Goal: Task Accomplishment & Management: Manage account settings

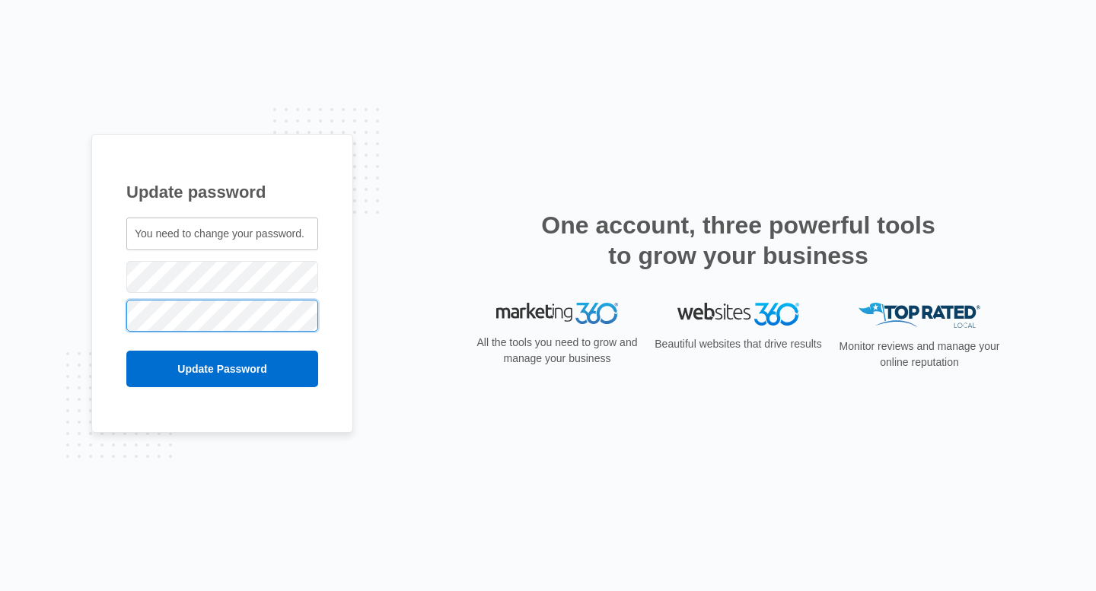
click at [53, 314] on div "Update password You need to change your password. burgessjbsb@gmail.com" at bounding box center [548, 295] width 1096 height 591
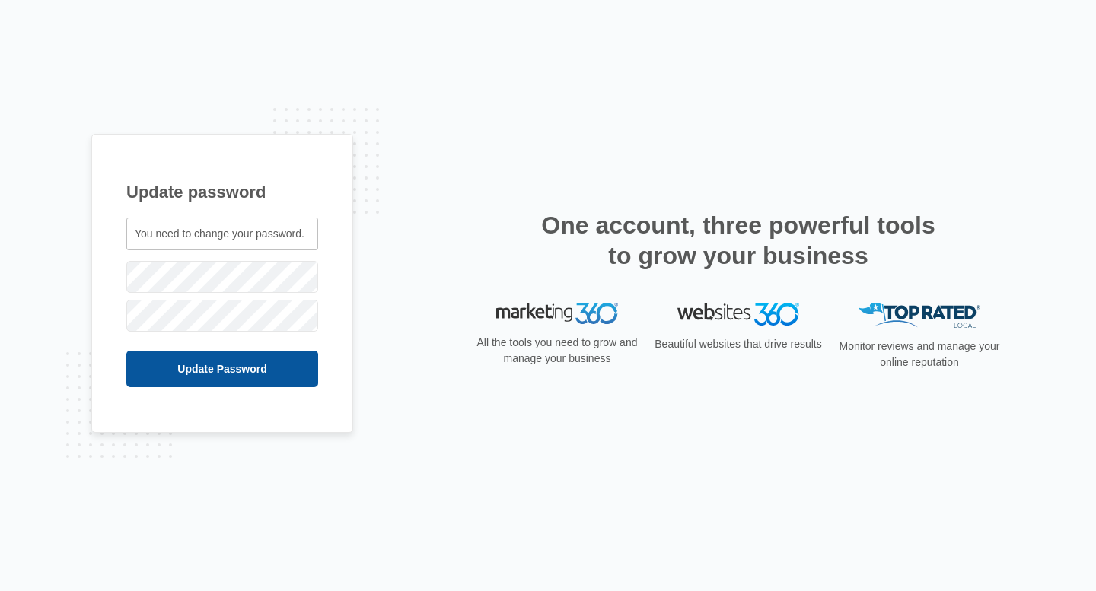
click at [139, 368] on input "Update Password" at bounding box center [222, 369] width 192 height 37
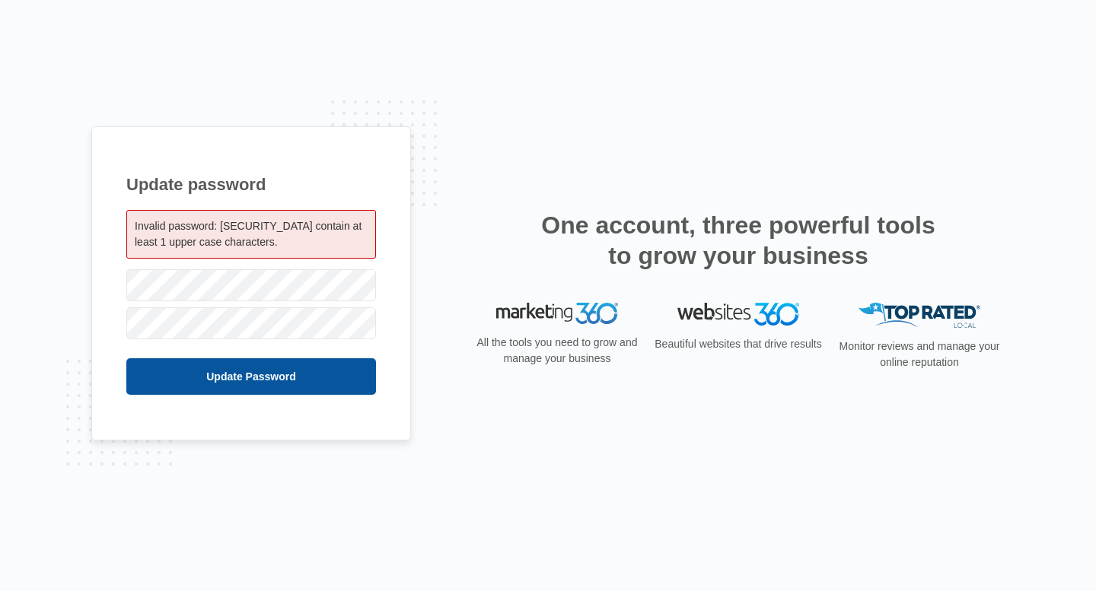
click at [151, 373] on input "Update Password" at bounding box center [251, 376] width 250 height 37
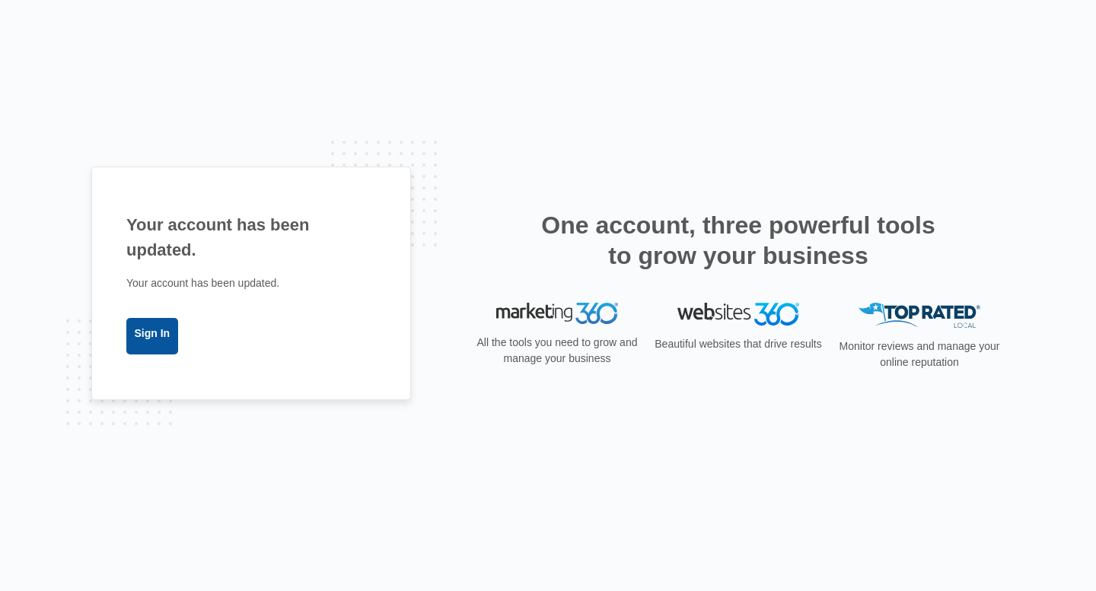
click at [134, 325] on link "Sign In" at bounding box center [152, 336] width 52 height 37
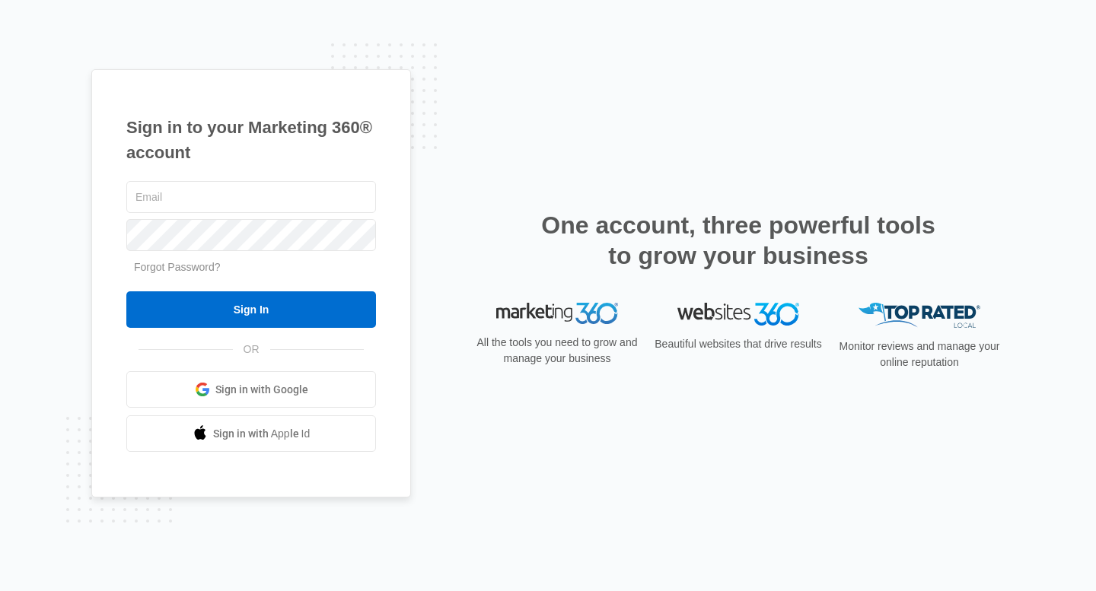
type input "[EMAIL_ADDRESS][DOMAIN_NAME]"
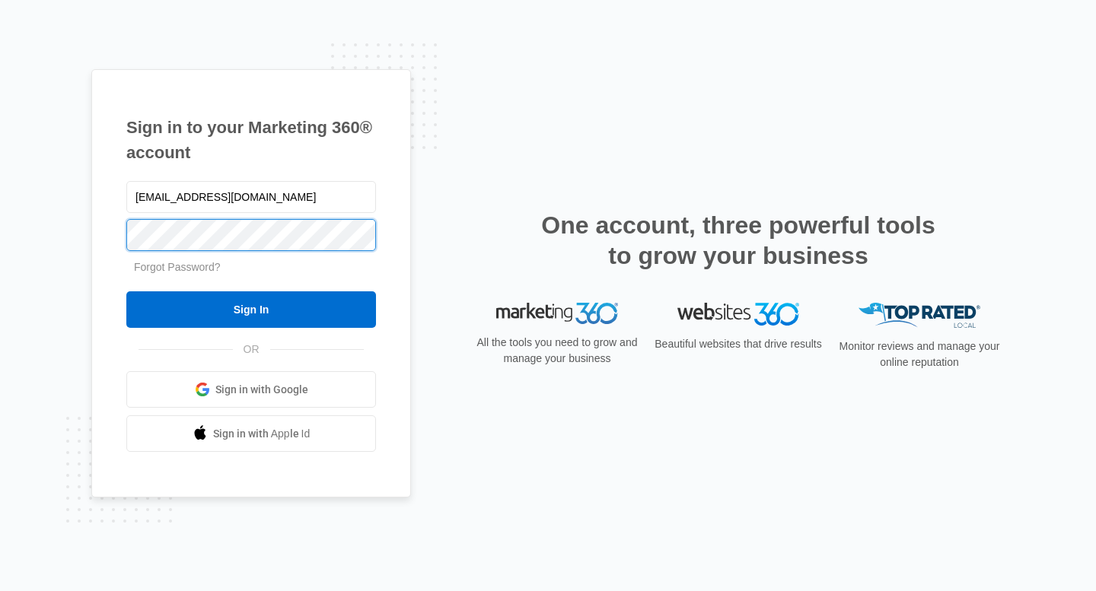
click at [86, 239] on div "Sign in to your Marketing 360® account [EMAIL_ADDRESS][DOMAIN_NAME] Forgot Pass…" at bounding box center [548, 295] width 1096 height 591
click at [126, 292] on input "Sign In" at bounding box center [251, 310] width 250 height 37
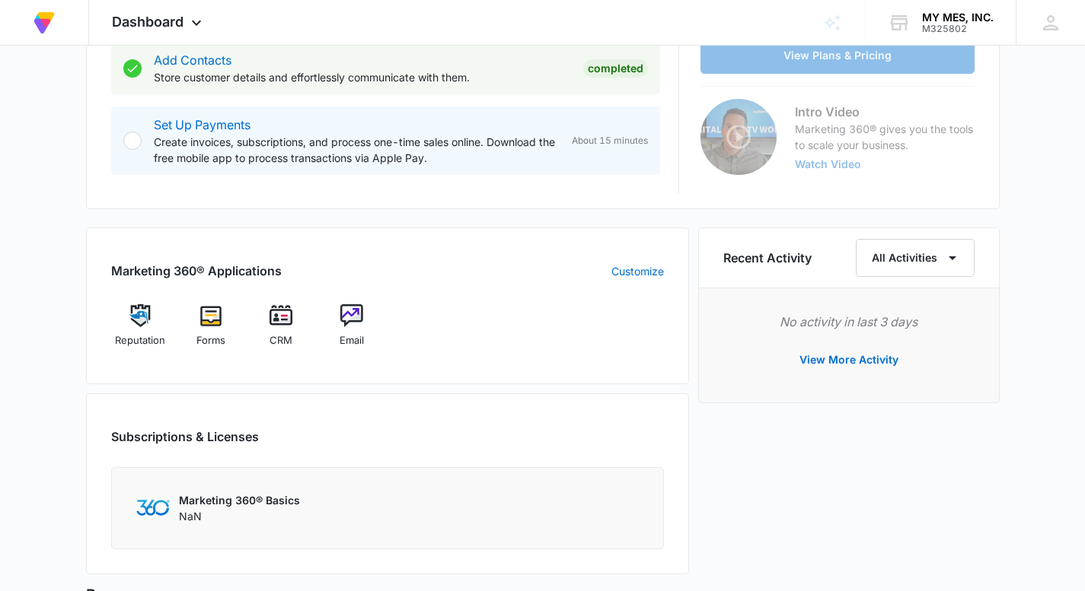
scroll to position [445, 0]
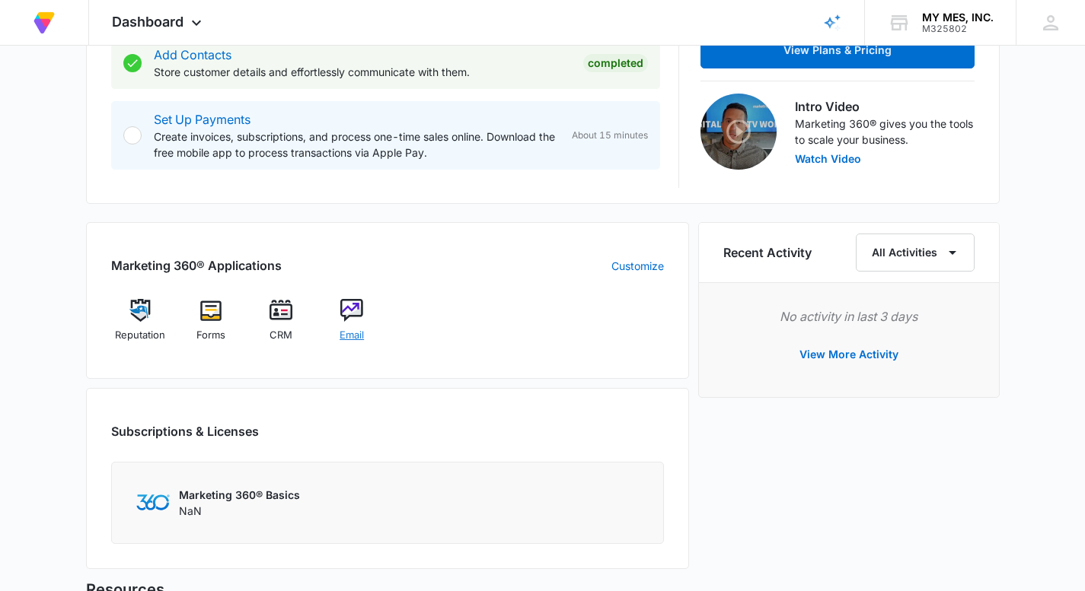
click at [353, 319] on img at bounding box center [351, 310] width 23 height 23
